Goal: Use online tool/utility: Utilize a website feature to perform a specific function

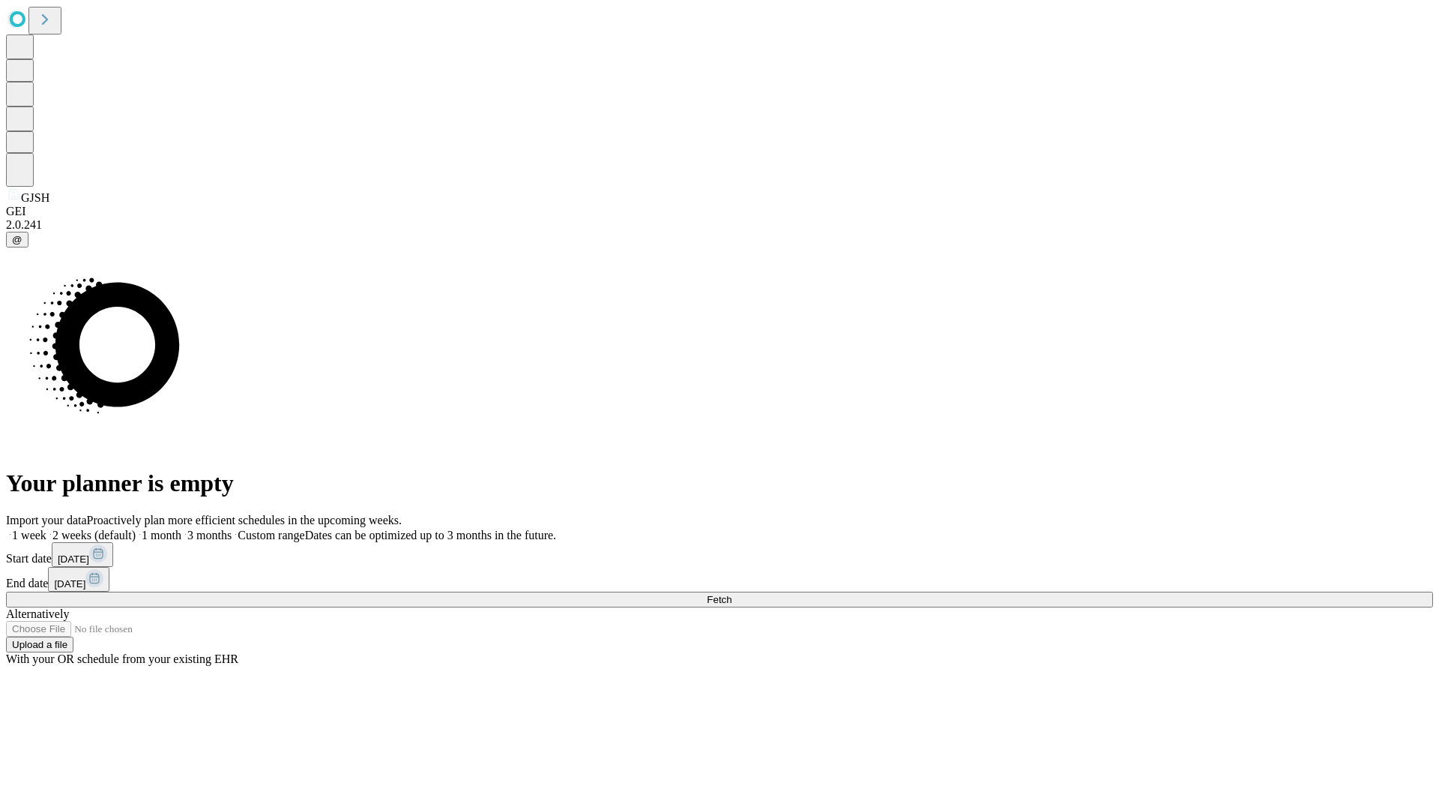
click at [732, 594] on span "Fetch" at bounding box center [719, 599] width 25 height 11
